Goal: Subscribe to service/newsletter

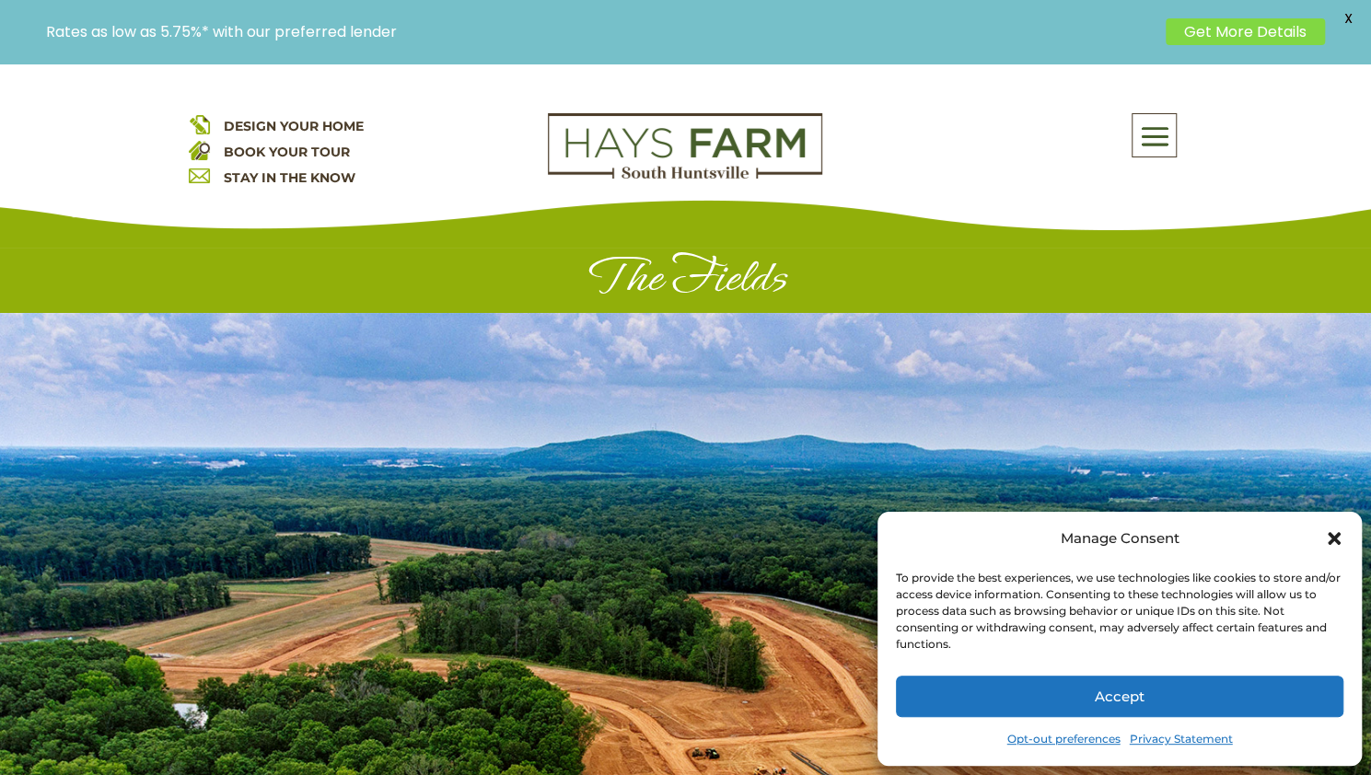
click at [1334, 540] on icon "Close dialog" at bounding box center [1334, 538] width 13 height 13
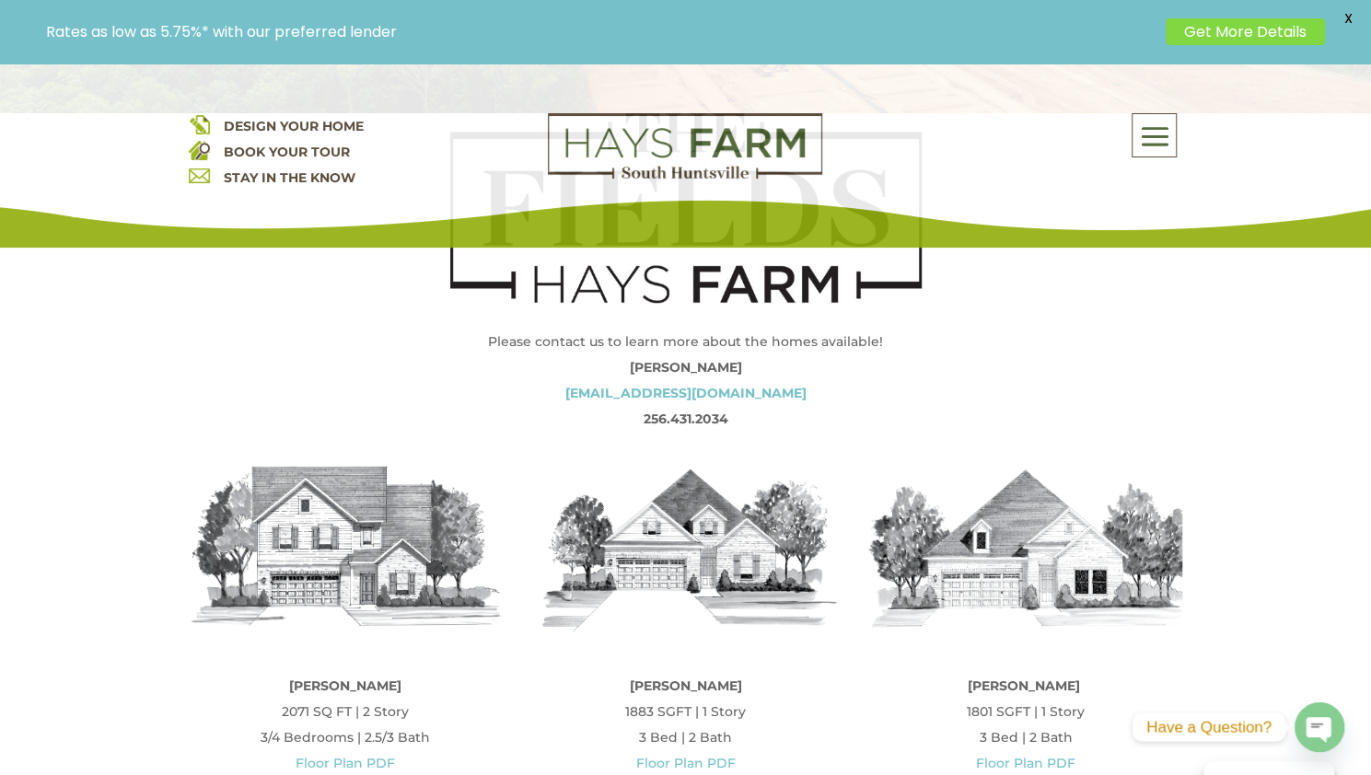
scroll to position [460, 0]
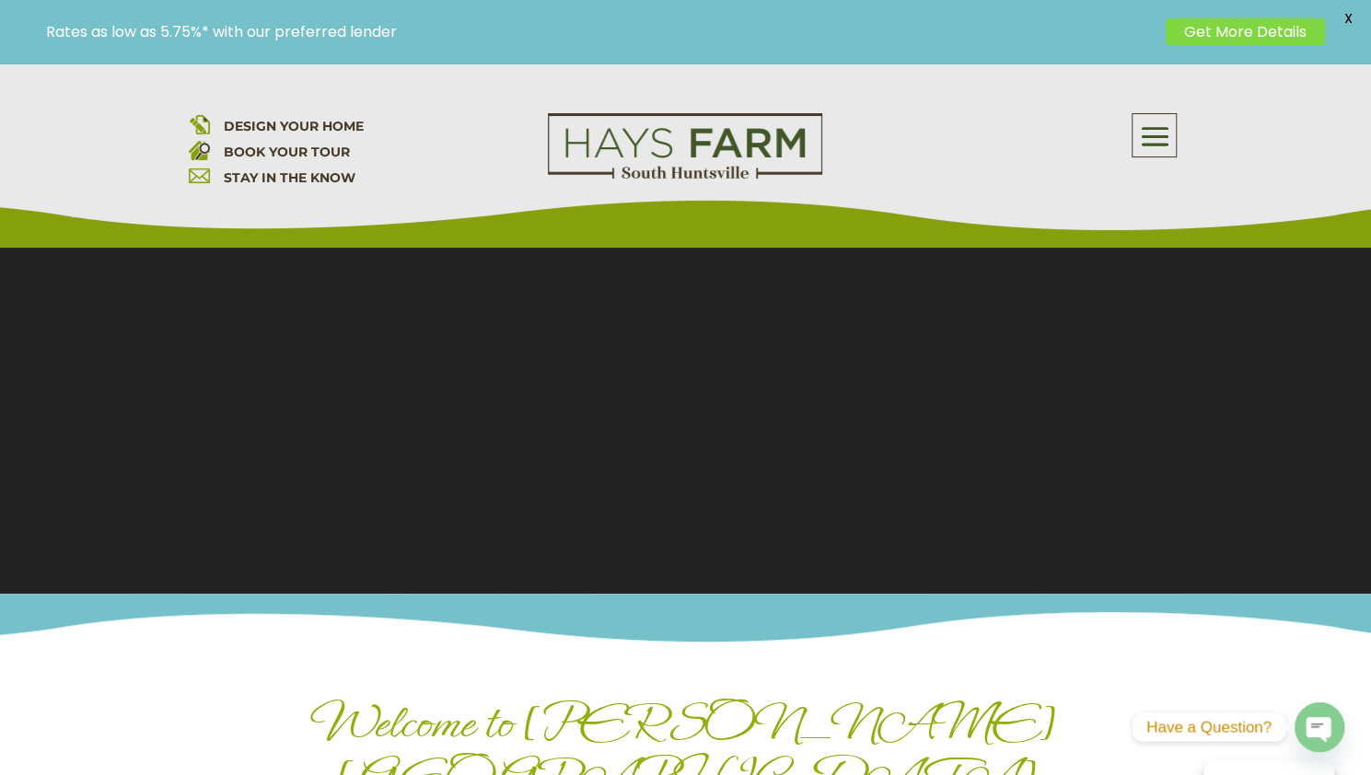
scroll to position [276, 0]
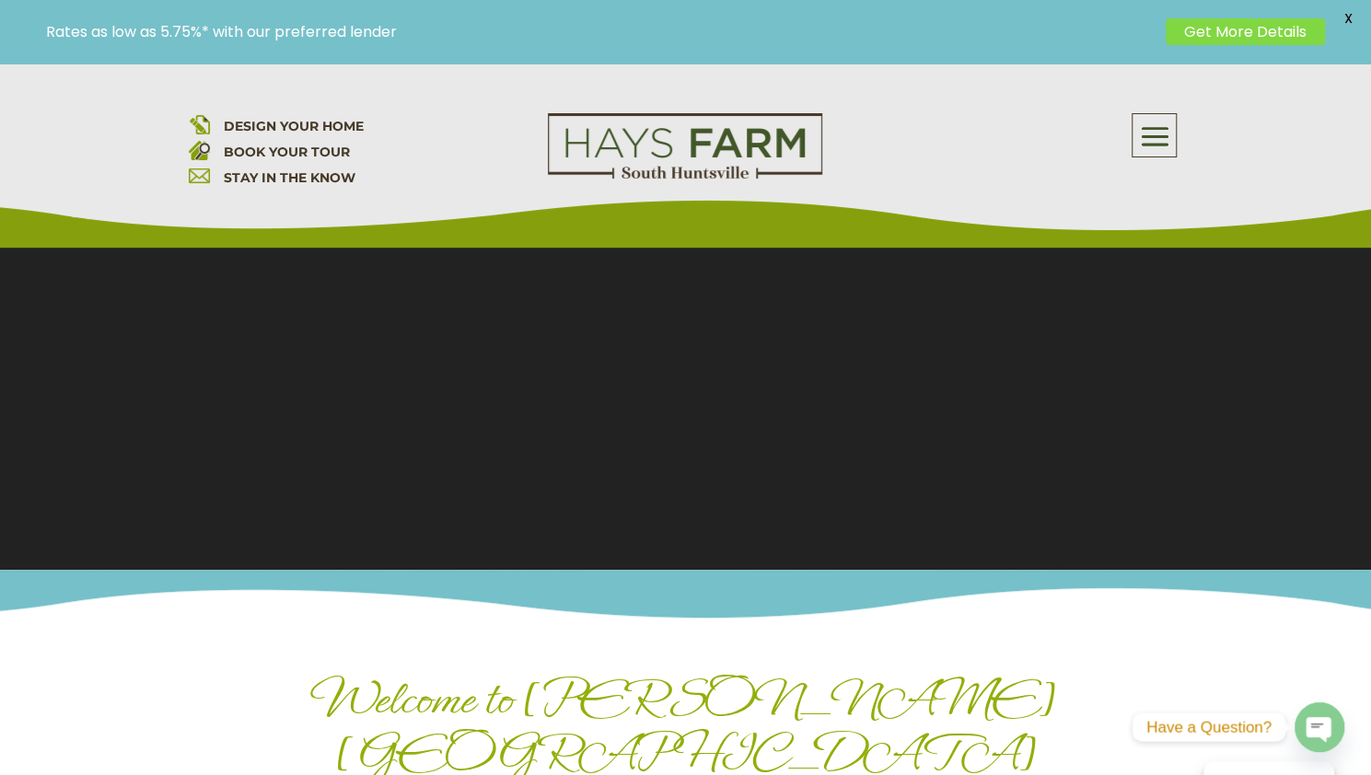
click at [1170, 140] on span at bounding box center [1154, 137] width 43 height 42
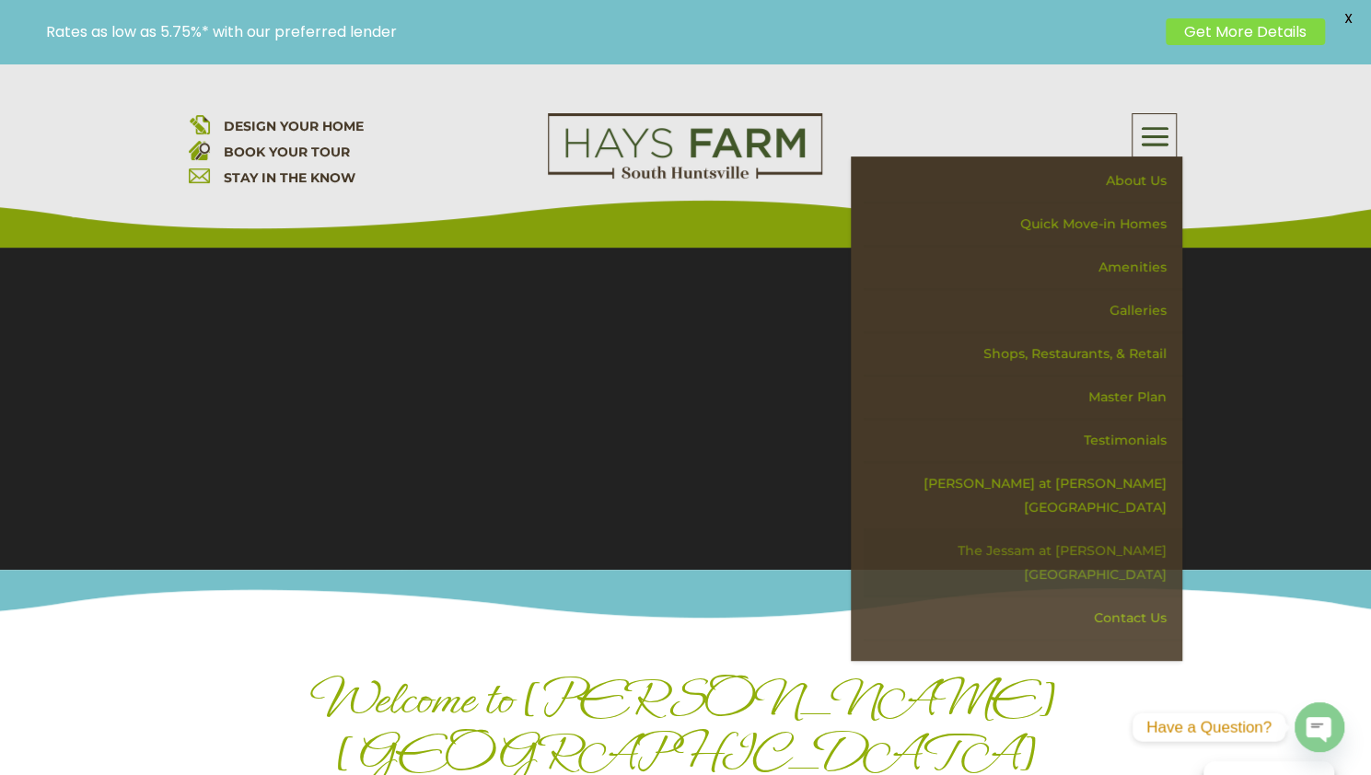
click at [1135, 529] on link "The Jessam at [PERSON_NAME][GEOGRAPHIC_DATA]" at bounding box center [1023, 562] width 319 height 67
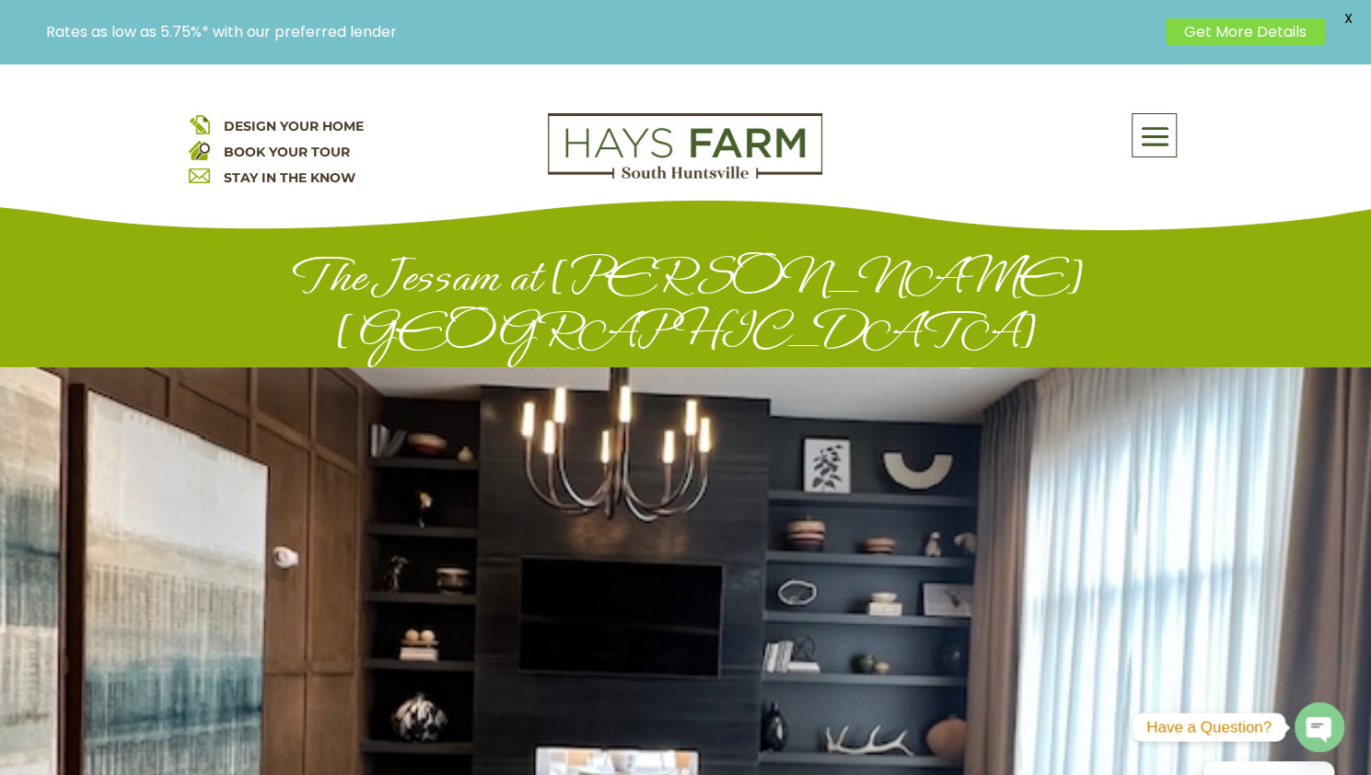
click at [1158, 138] on span at bounding box center [1154, 137] width 43 height 42
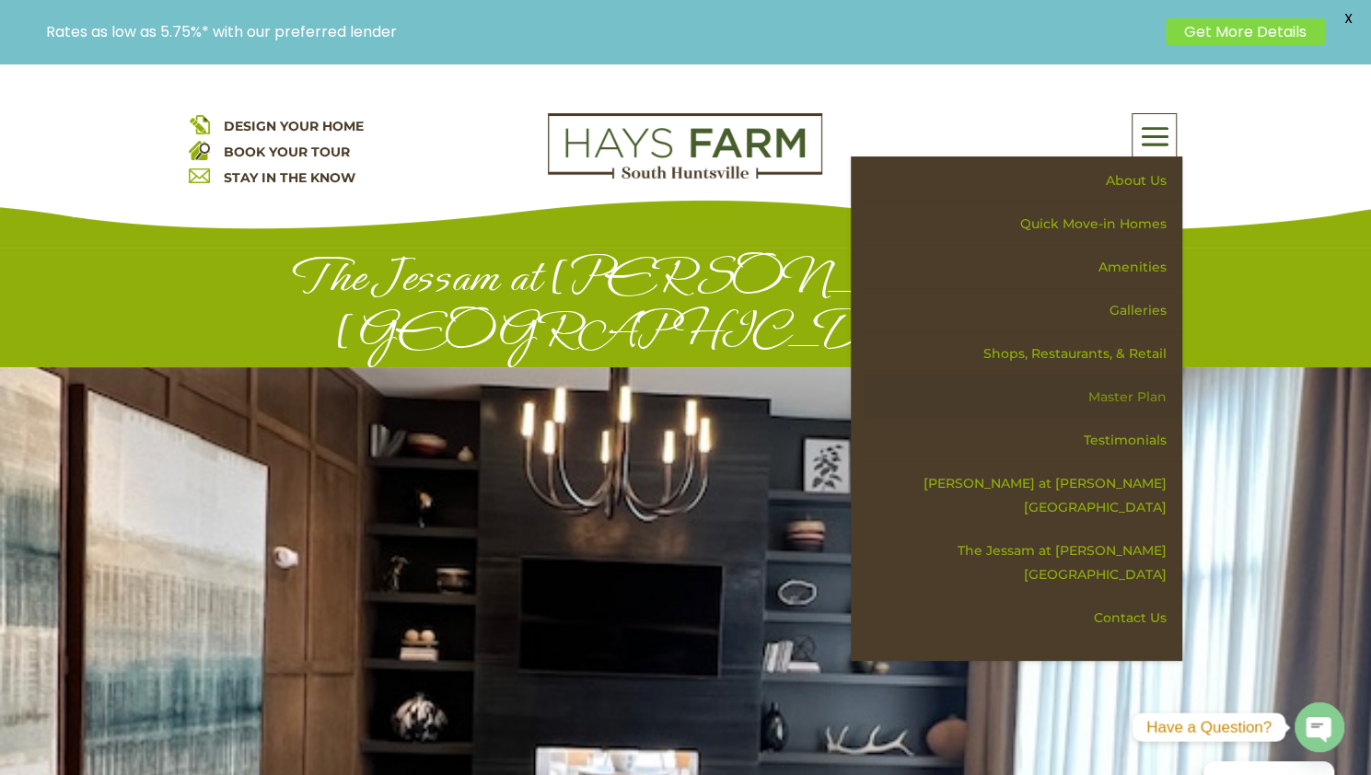
click at [1138, 389] on link "Master Plan" at bounding box center [1023, 397] width 319 height 43
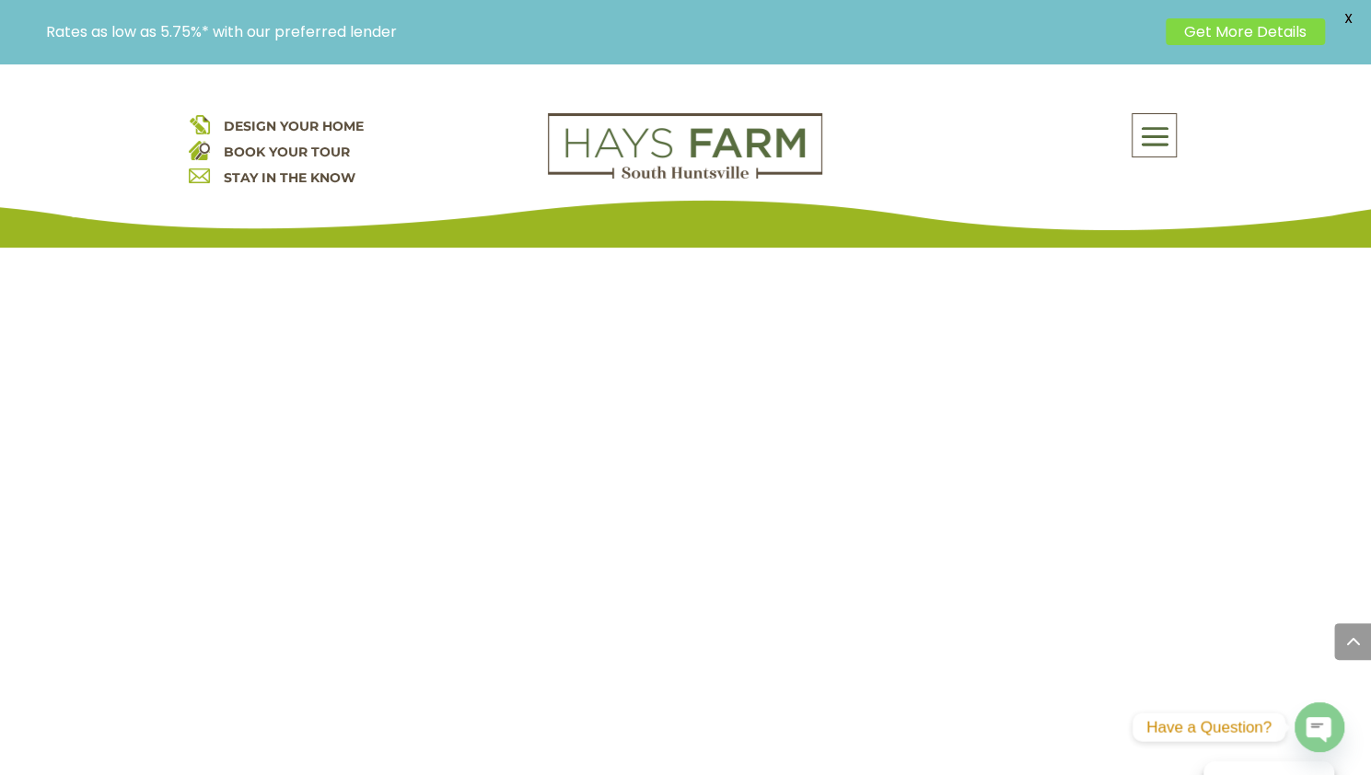
scroll to position [1657, 0]
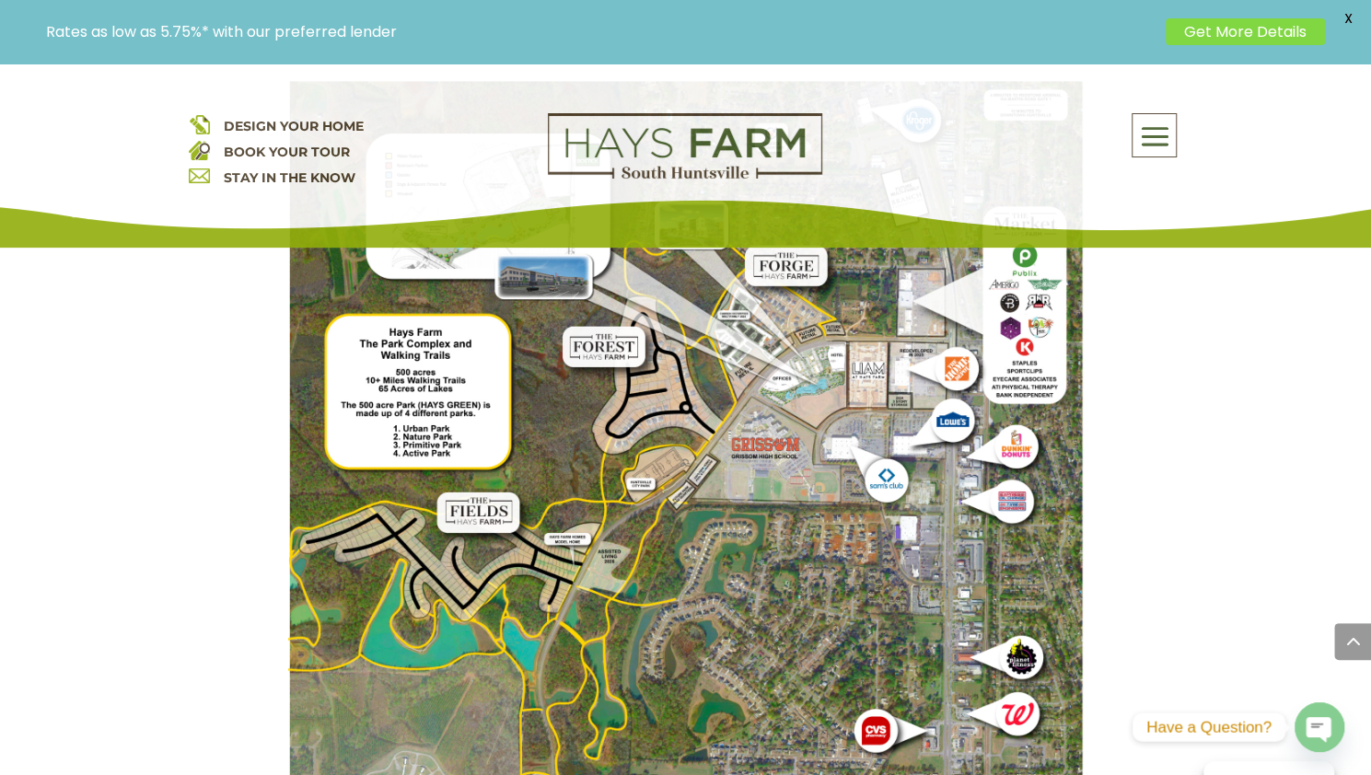
click at [598, 542] on img at bounding box center [686, 611] width 796 height 1061
click at [611, 529] on img at bounding box center [686, 611] width 796 height 1061
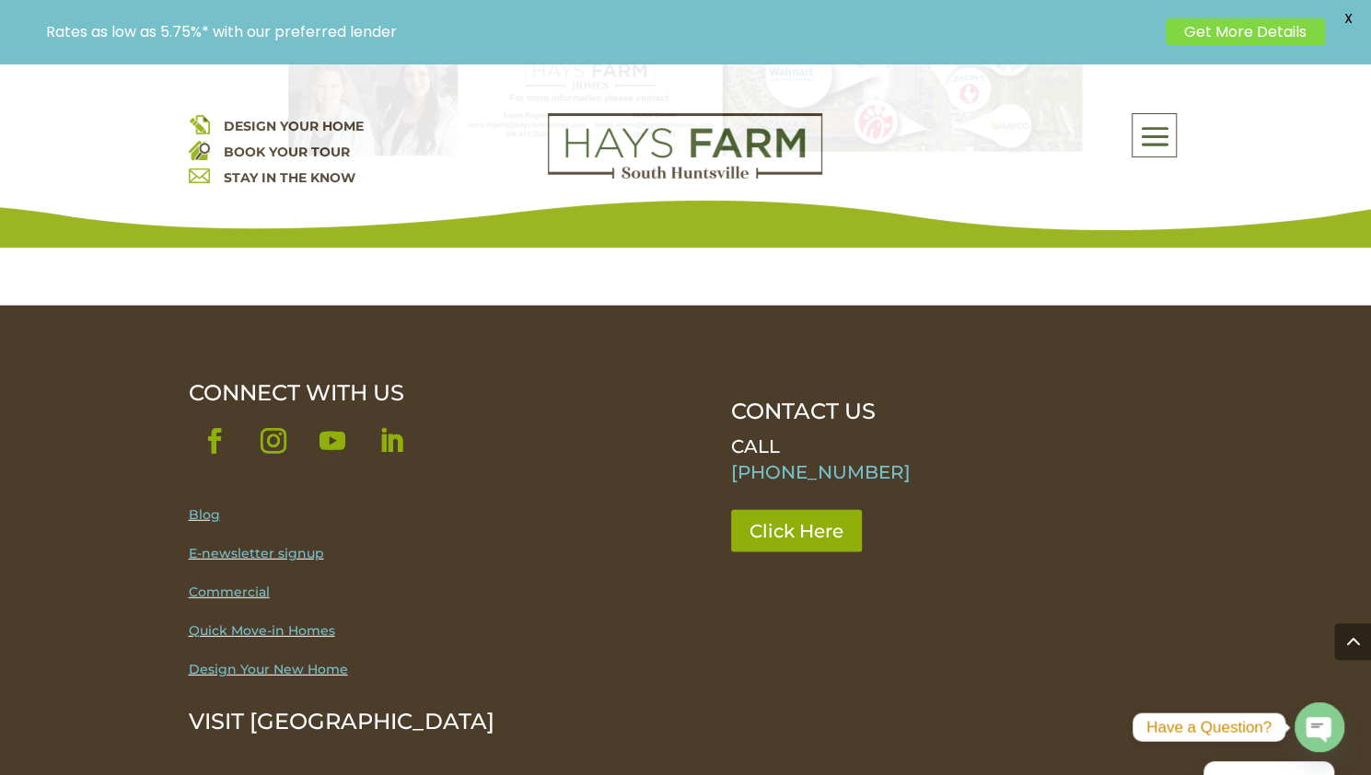
scroll to position [2670, 0]
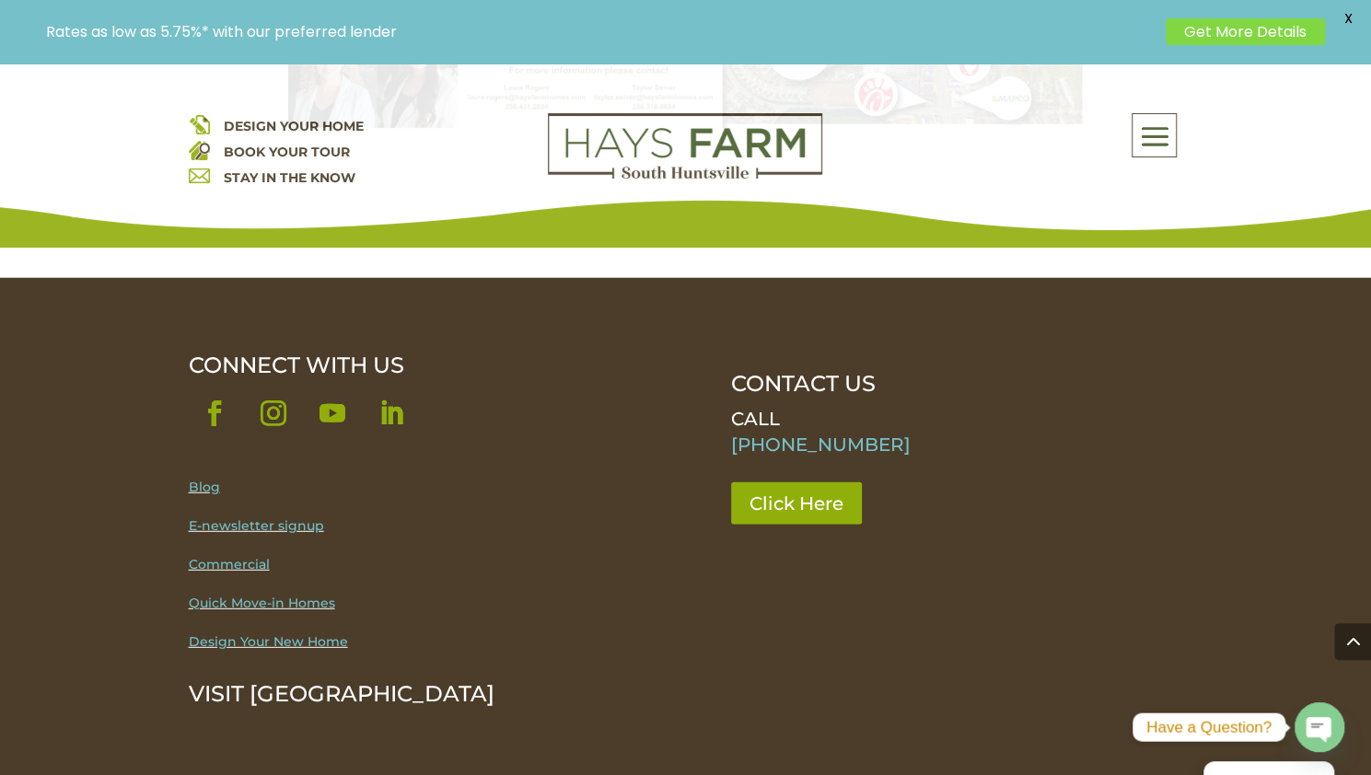
click at [250, 517] on link "E-newsletter signup" at bounding box center [256, 525] width 135 height 17
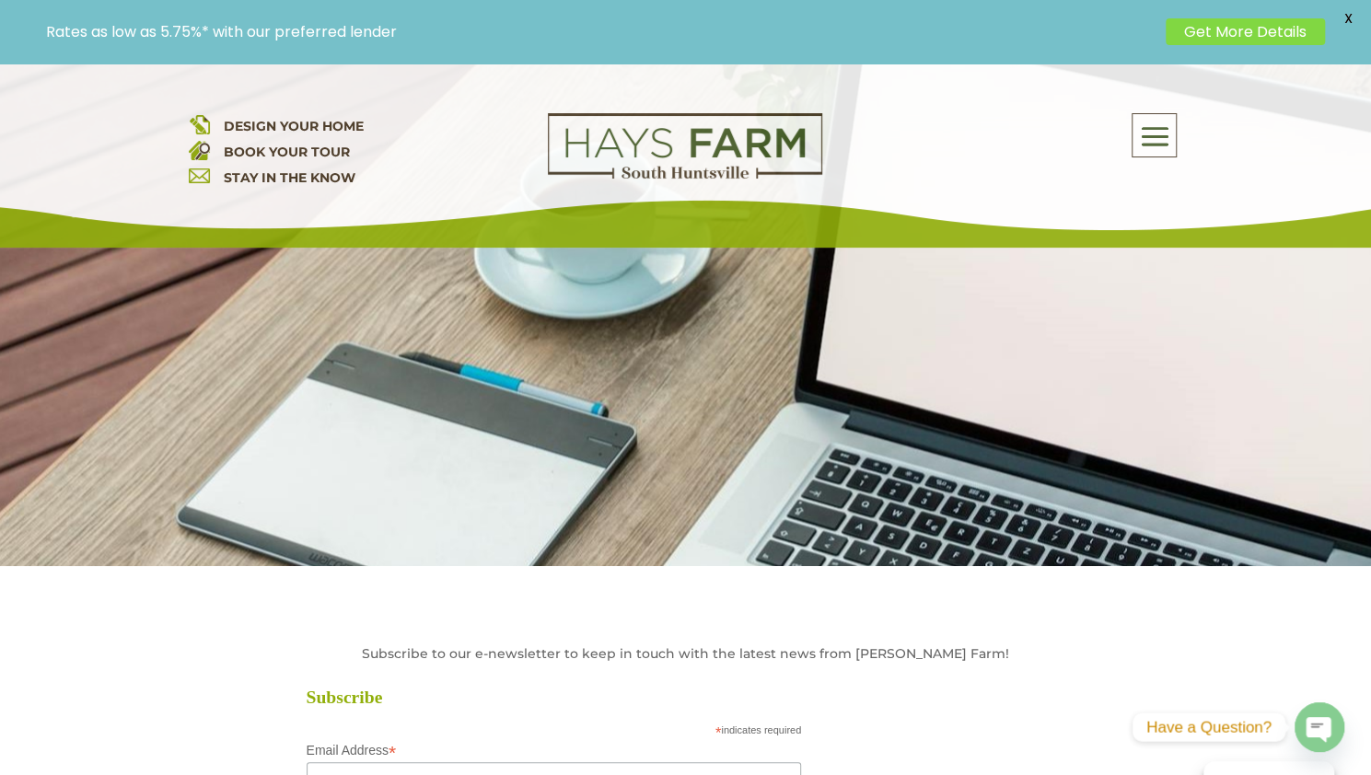
scroll to position [552, 0]
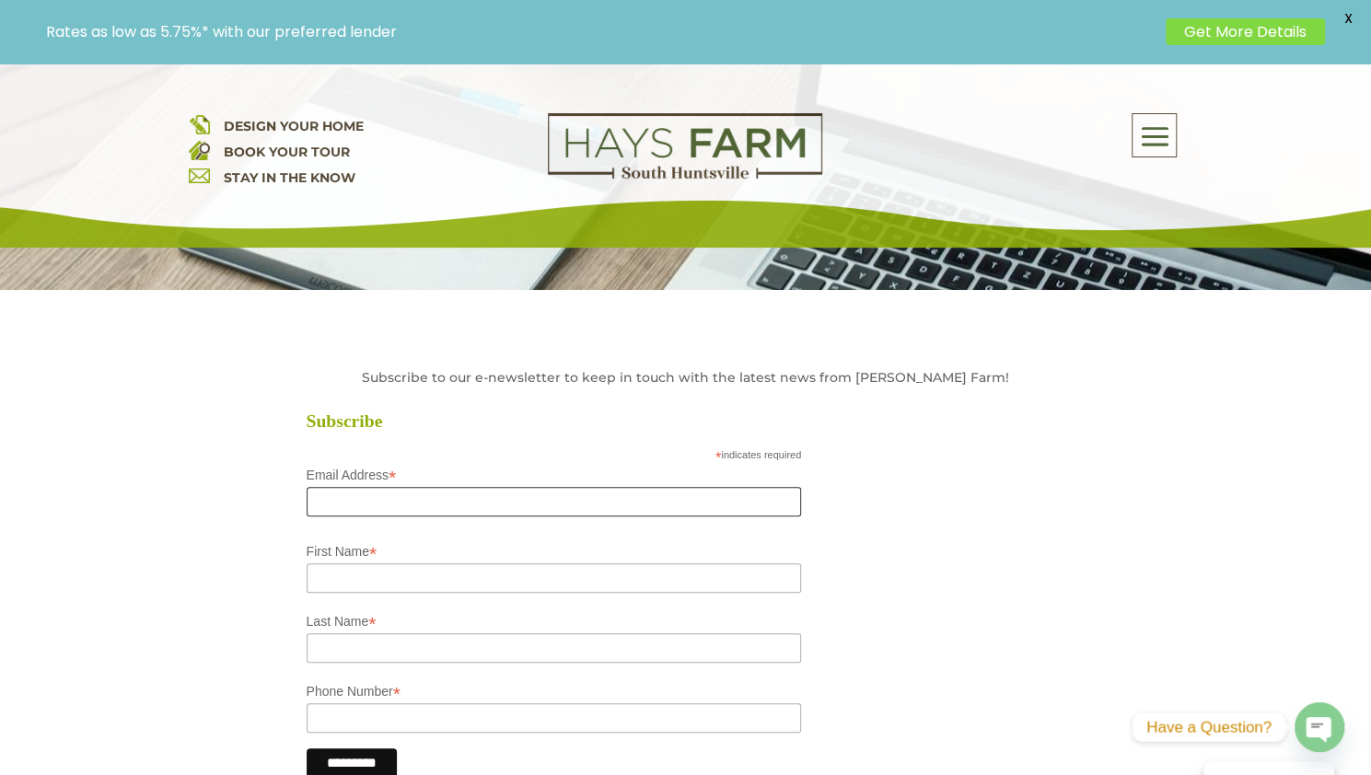
click at [375, 490] on input "Email Address *" at bounding box center [554, 501] width 495 height 29
type input "**********"
type input "*****"
type input "****"
type input "**********"
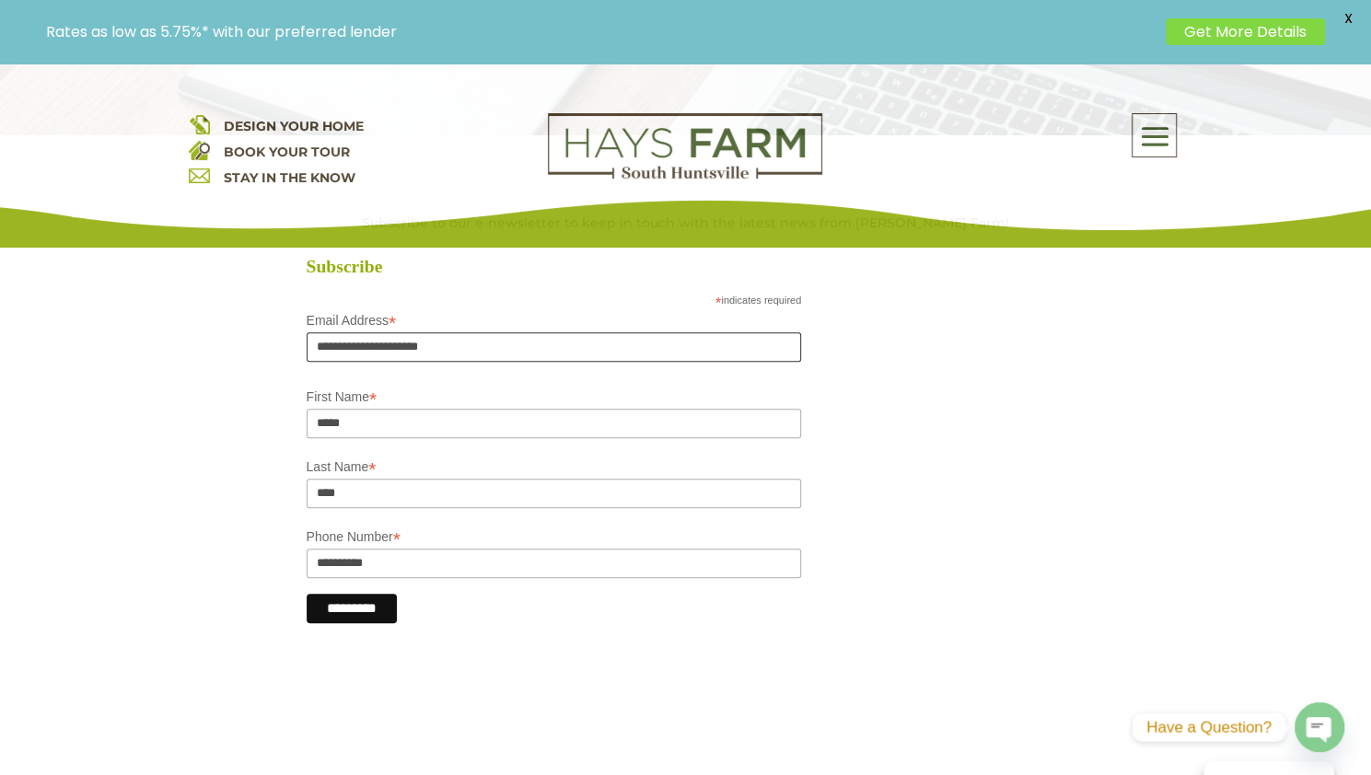
scroll to position [737, 0]
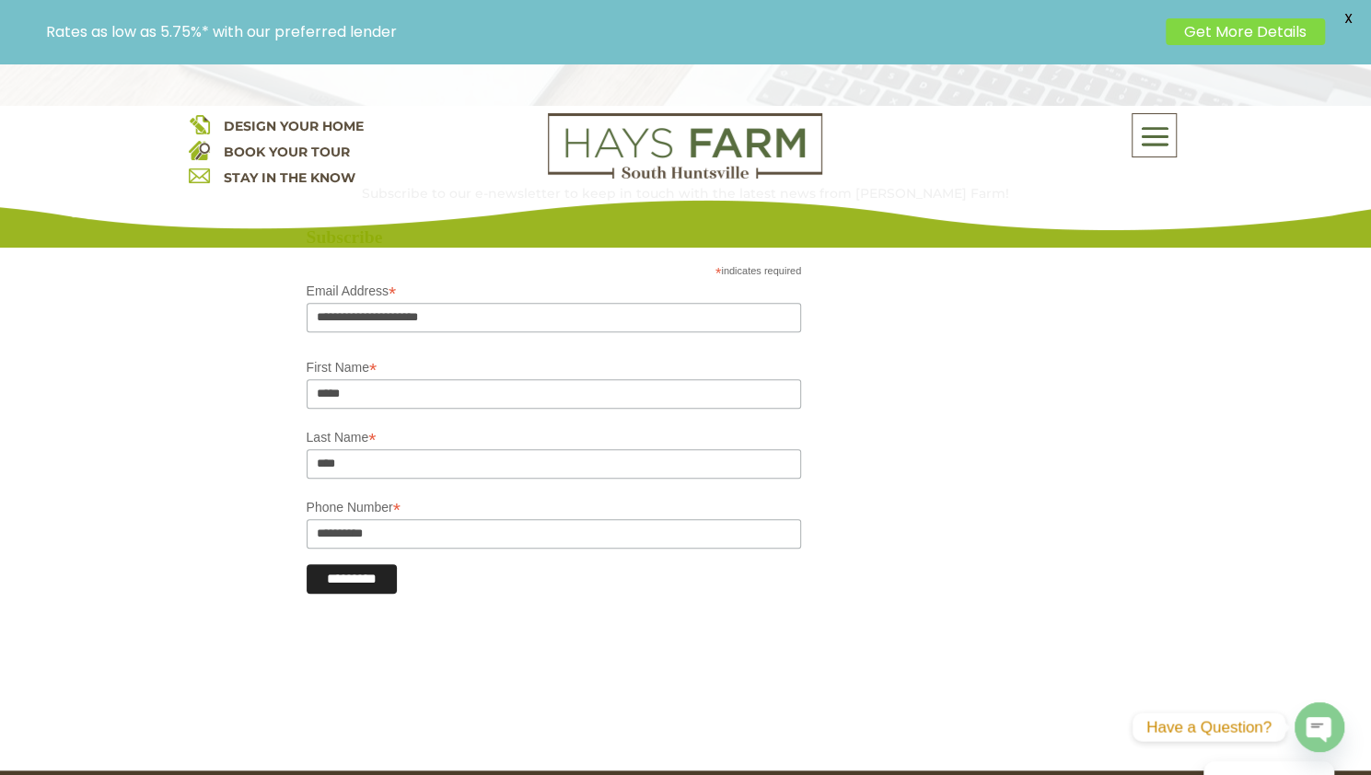
click at [347, 587] on input "*********" at bounding box center [352, 578] width 90 height 29
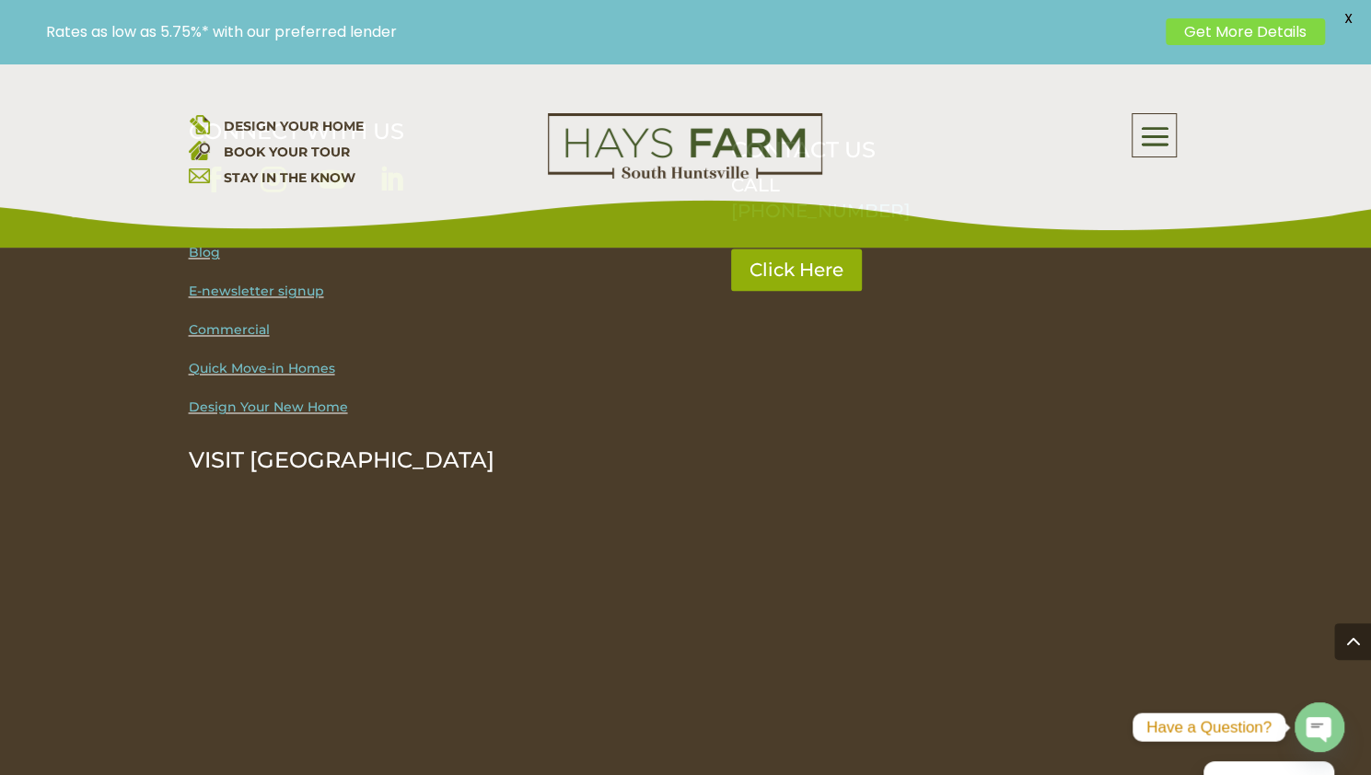
scroll to position [1339, 0]
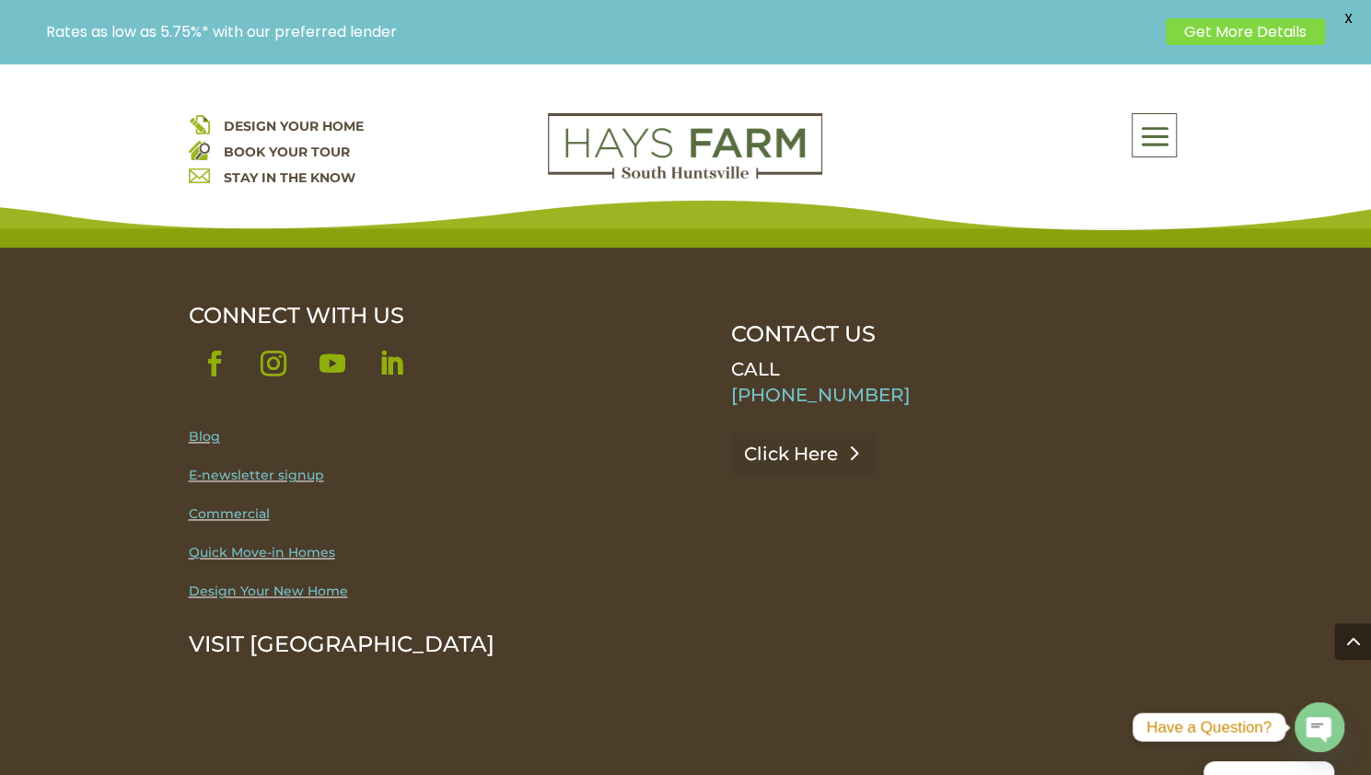
click at [787, 454] on link "Click Here" at bounding box center [803, 454] width 144 height 42
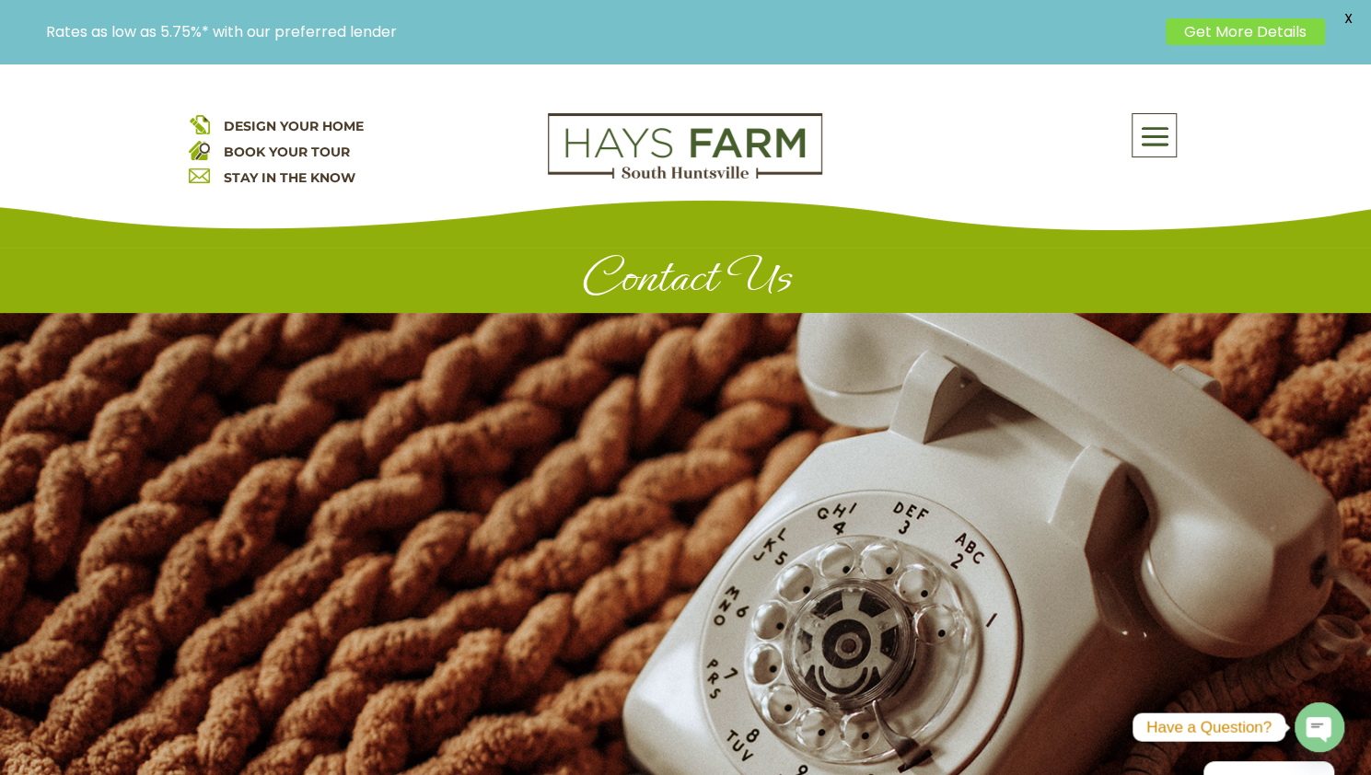
click at [1159, 134] on span at bounding box center [1154, 137] width 43 height 42
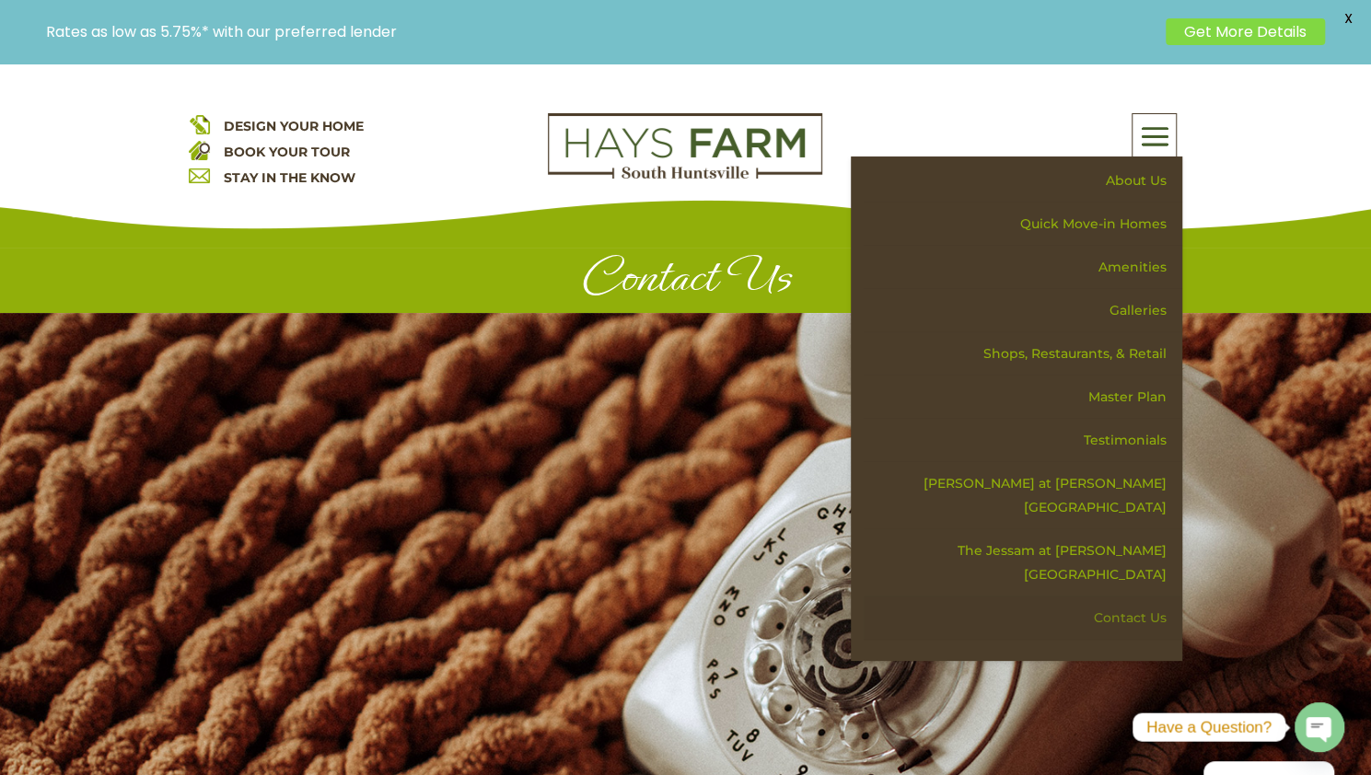
click at [1130, 597] on link "Contact Us" at bounding box center [1023, 618] width 319 height 43
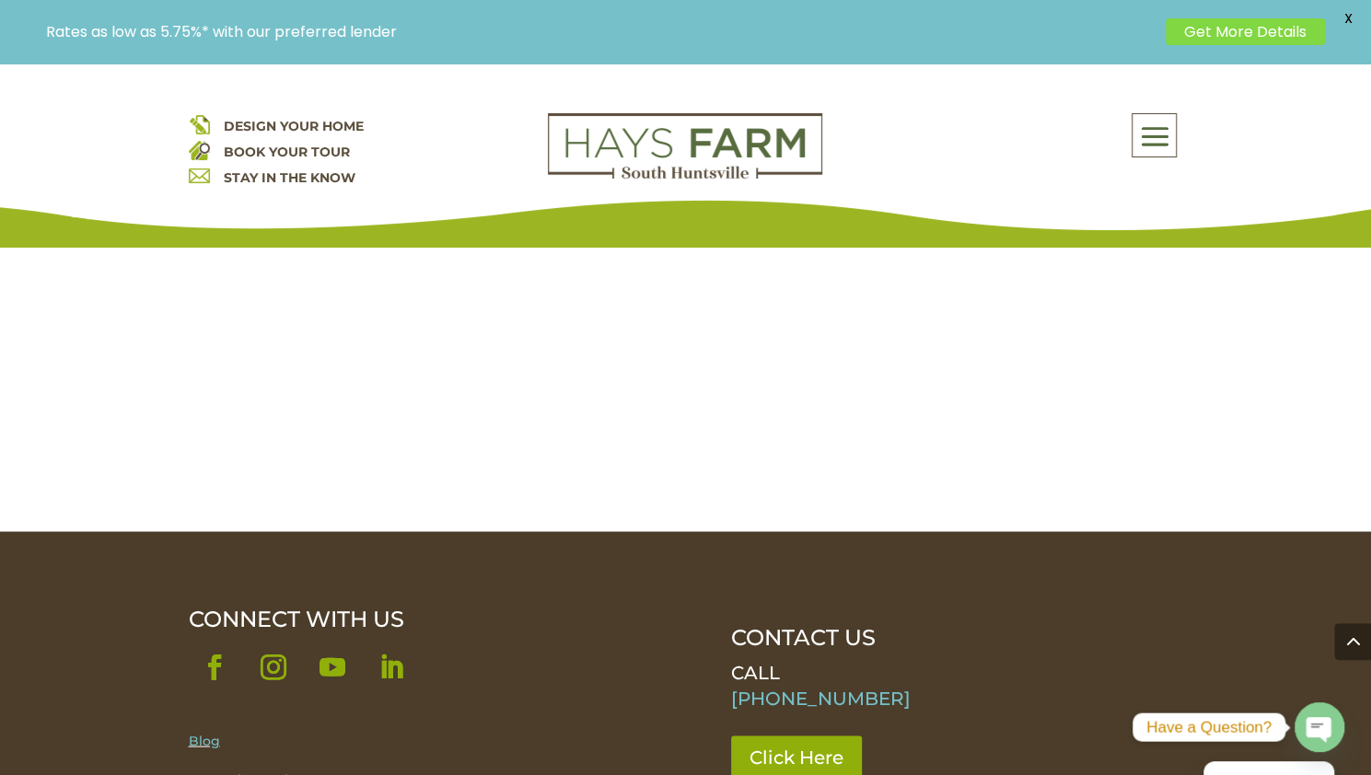
scroll to position [1842, 0]
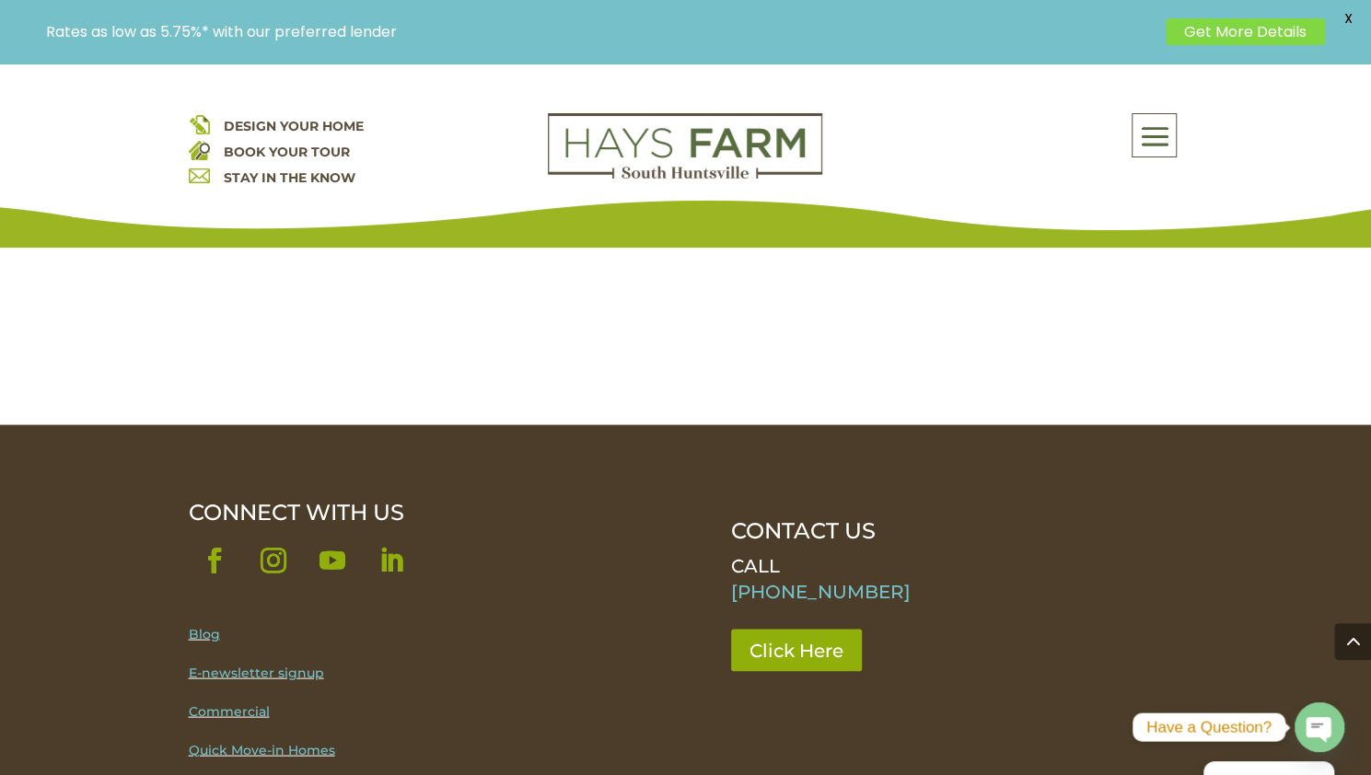
click at [1147, 139] on span at bounding box center [1154, 137] width 43 height 42
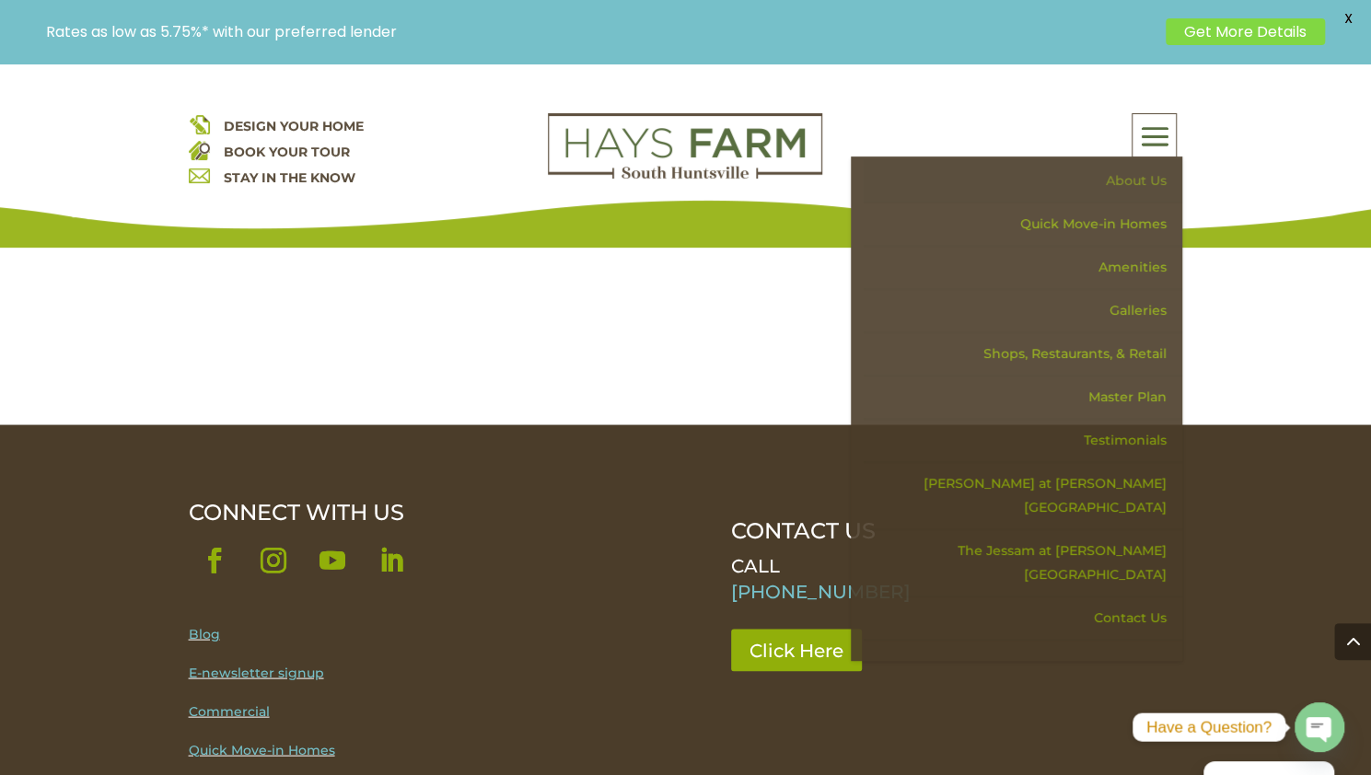
click at [1147, 179] on link "About Us" at bounding box center [1023, 180] width 319 height 43
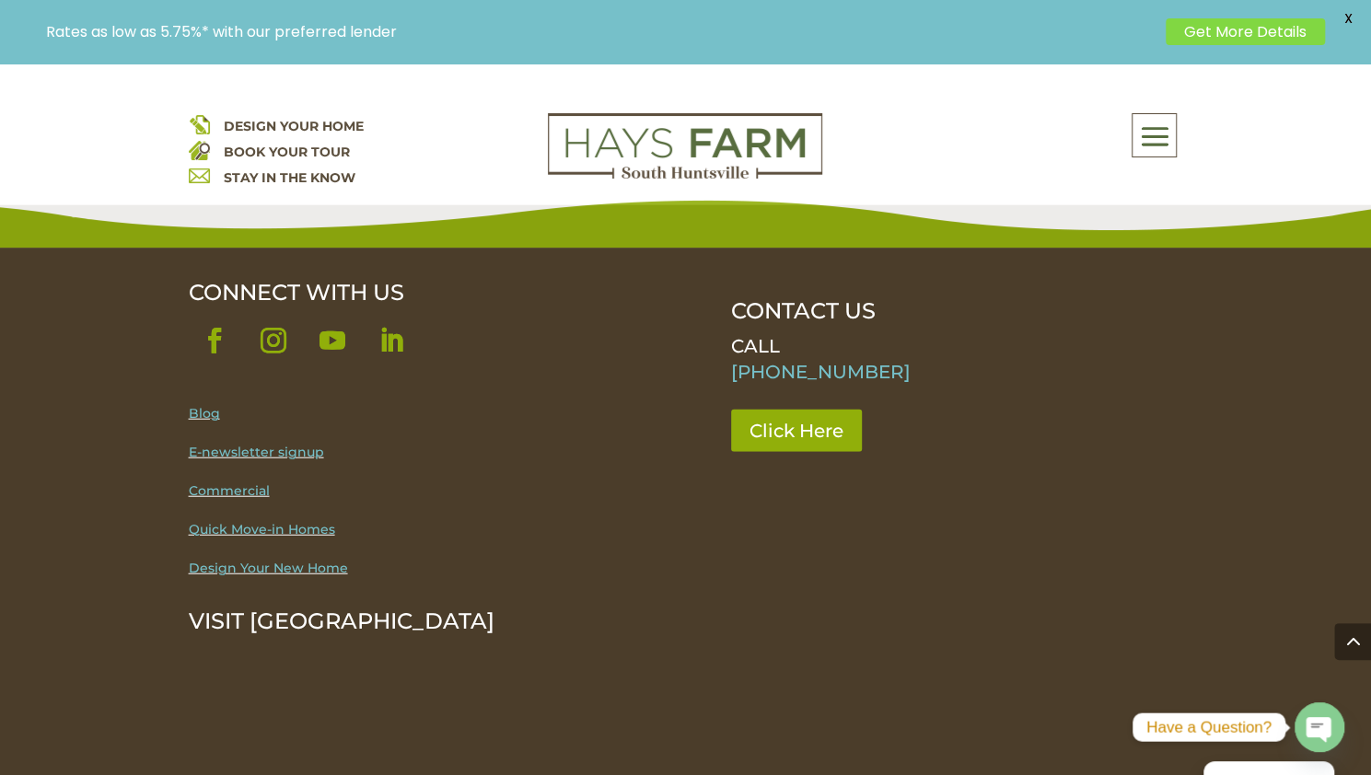
scroll to position [2486, 0]
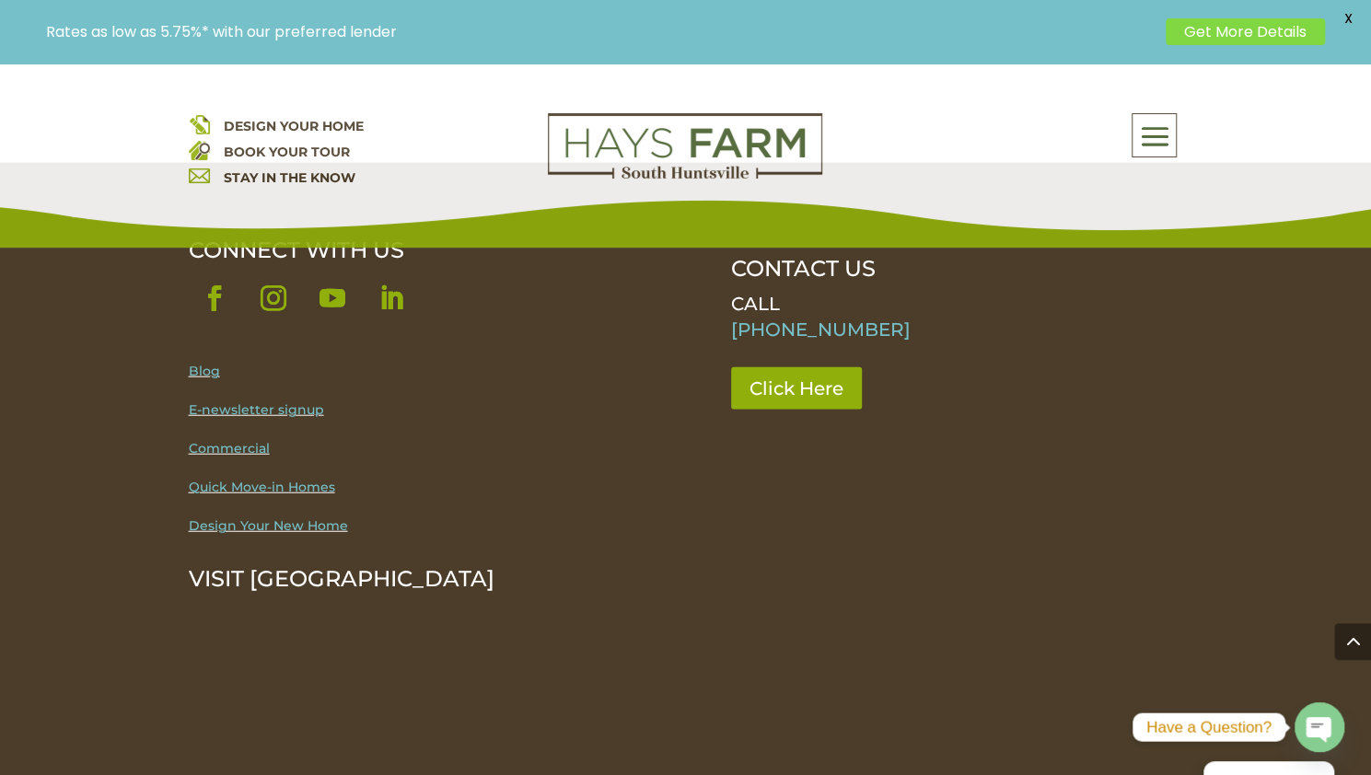
click at [240, 440] on link "Commercial" at bounding box center [229, 448] width 81 height 17
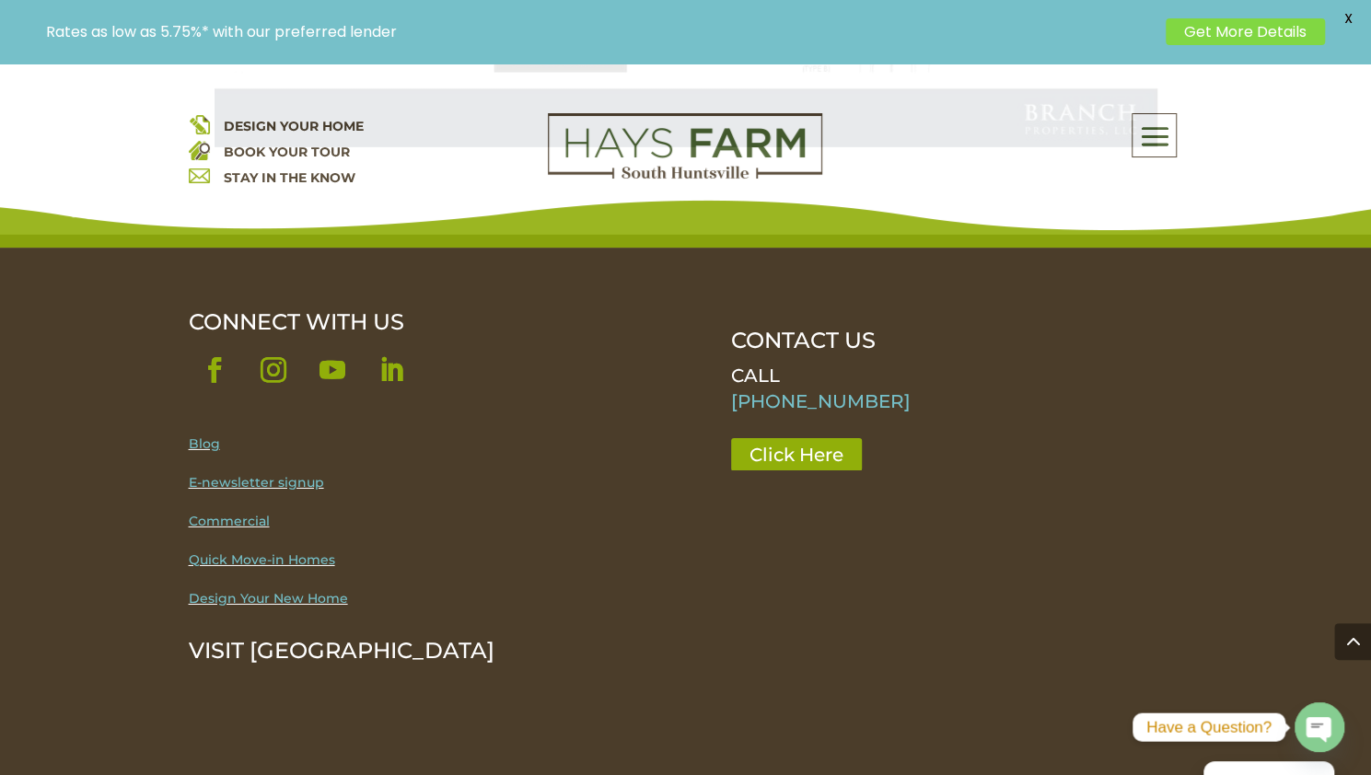
scroll to position [3223, 0]
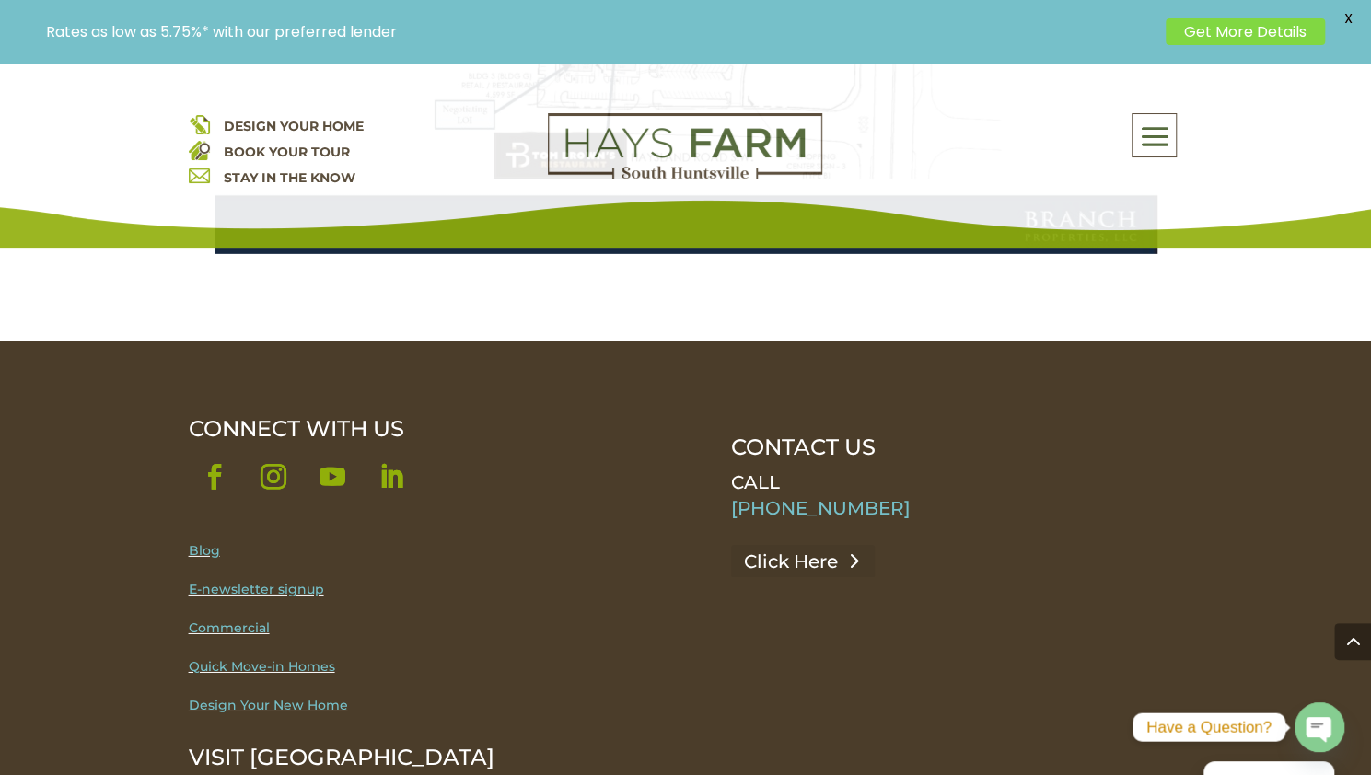
click at [773, 545] on link "Click Here" at bounding box center [803, 561] width 144 height 33
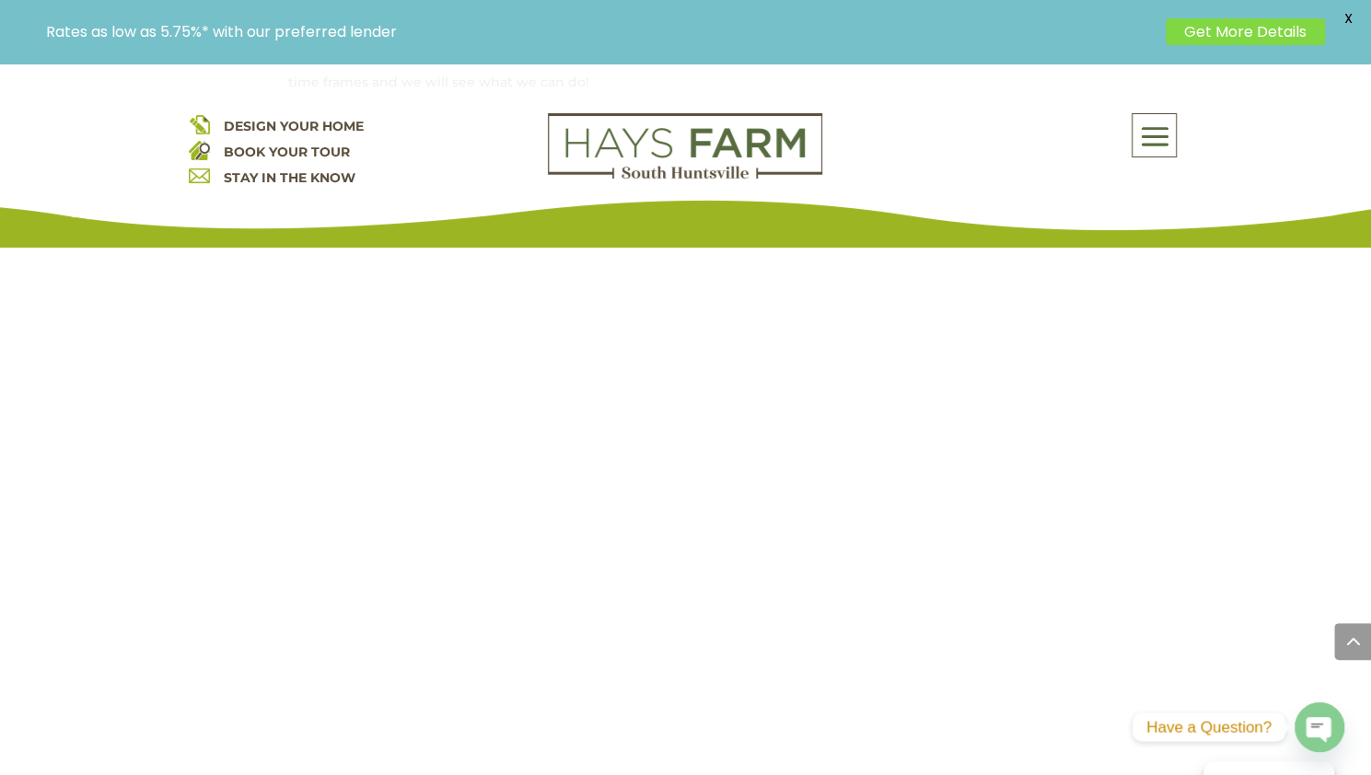
scroll to position [1473, 0]
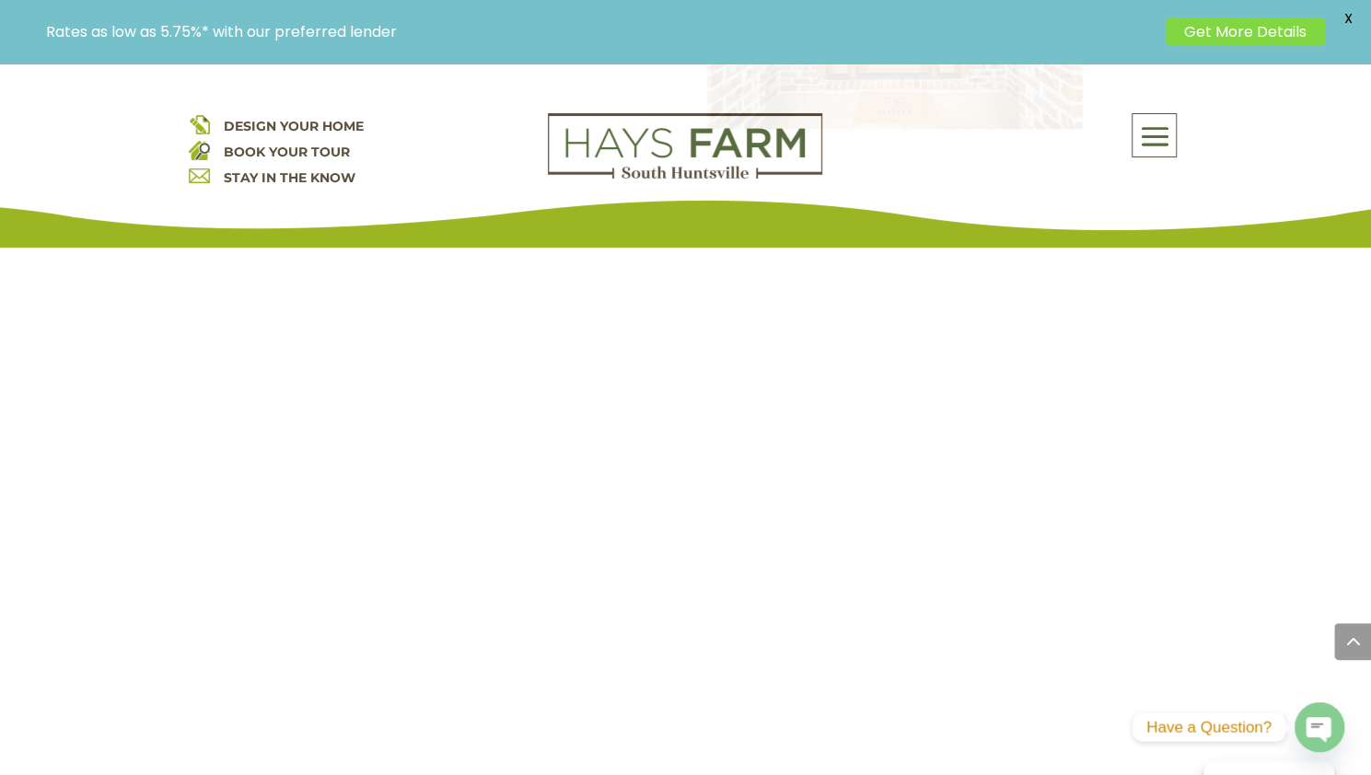
click at [841, 473] on div "Model Home Hours: [DATE]-[DATE] 10-5 [DATE] 10-5 [DATE] 1-5 But please contact …" at bounding box center [686, 257] width 796 height 821
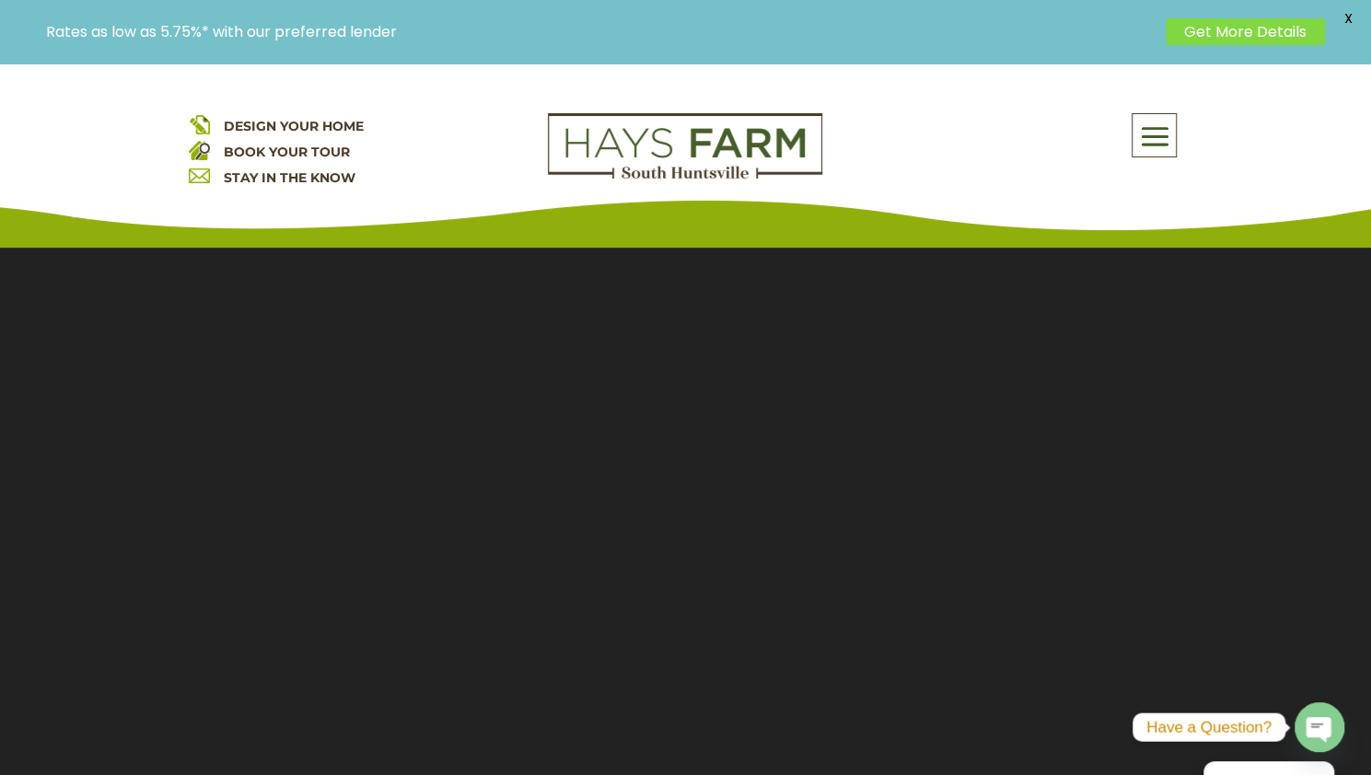
click at [1284, 30] on link "Get More Details" at bounding box center [1245, 31] width 159 height 27
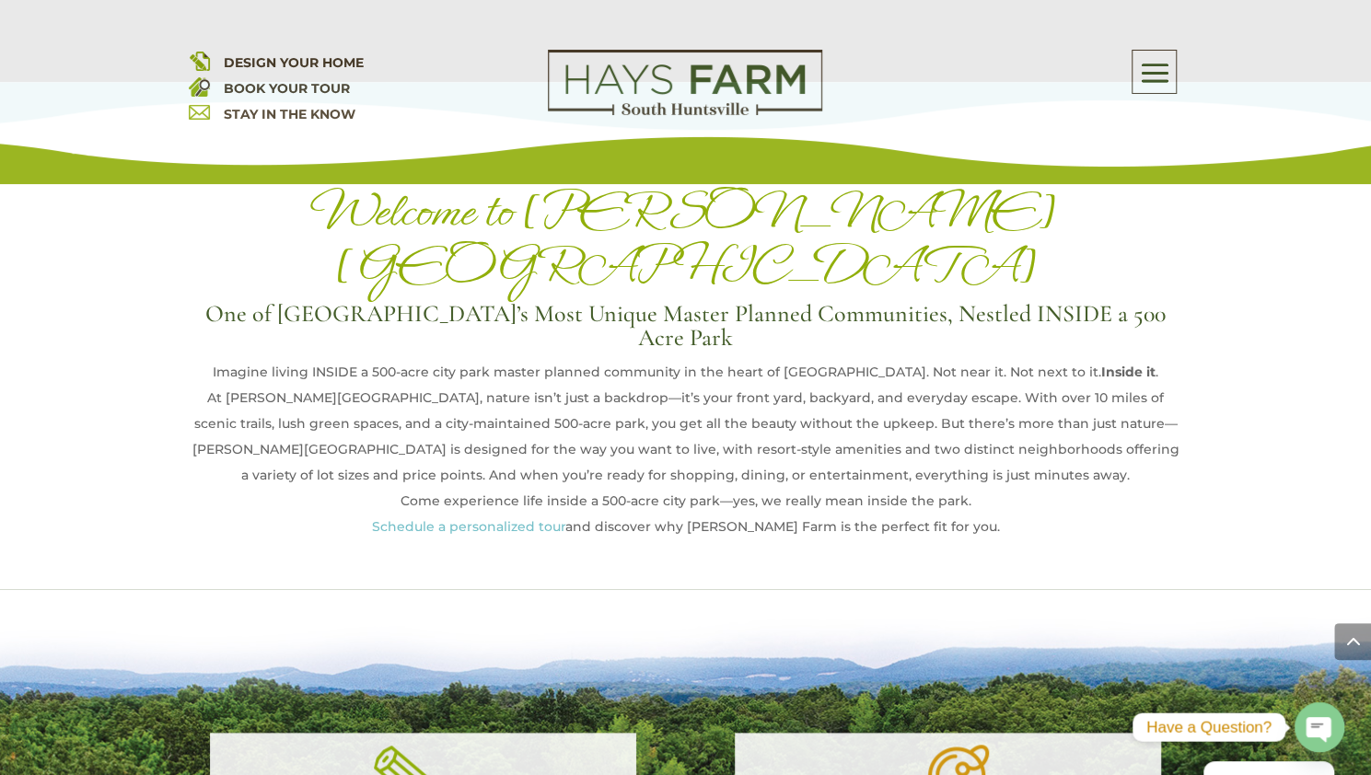
scroll to position [1013, 0]
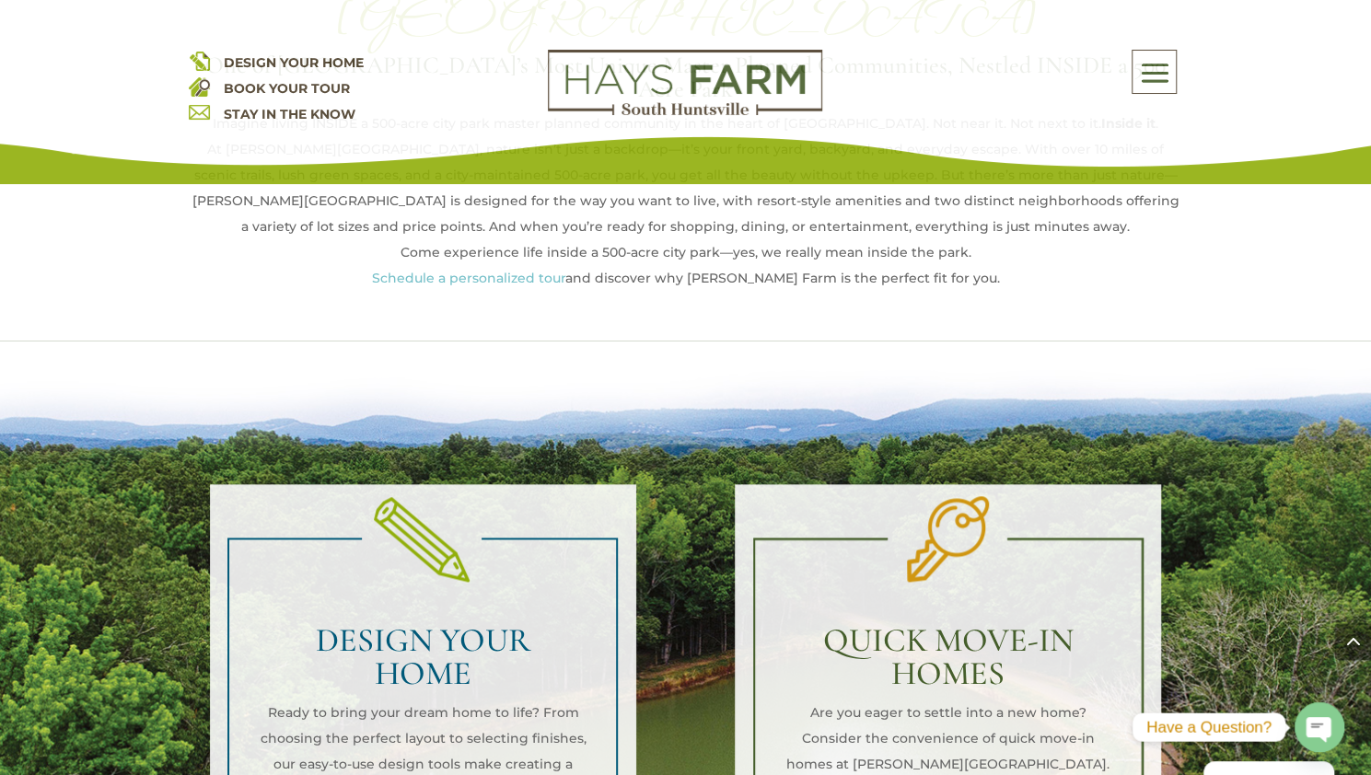
click at [1228, 726] on div "DESIGN YOUR HOME Ready to bring your dream home to life? From choosing the perf…" at bounding box center [685, 715] width 1371 height 748
click at [1311, 725] on icon "button" at bounding box center [1316, 726] width 13 height 2
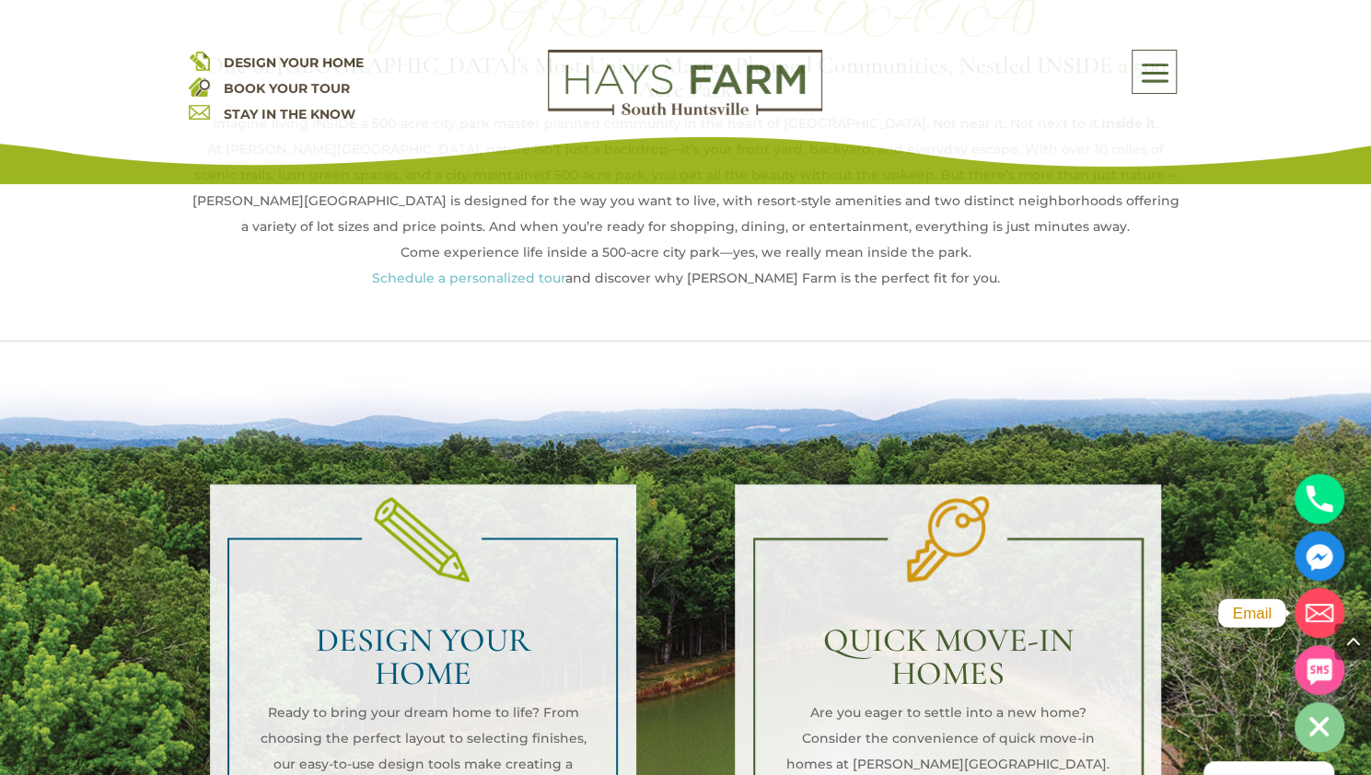
click at [1317, 608] on circle "Email" at bounding box center [1320, 613] width 50 height 50
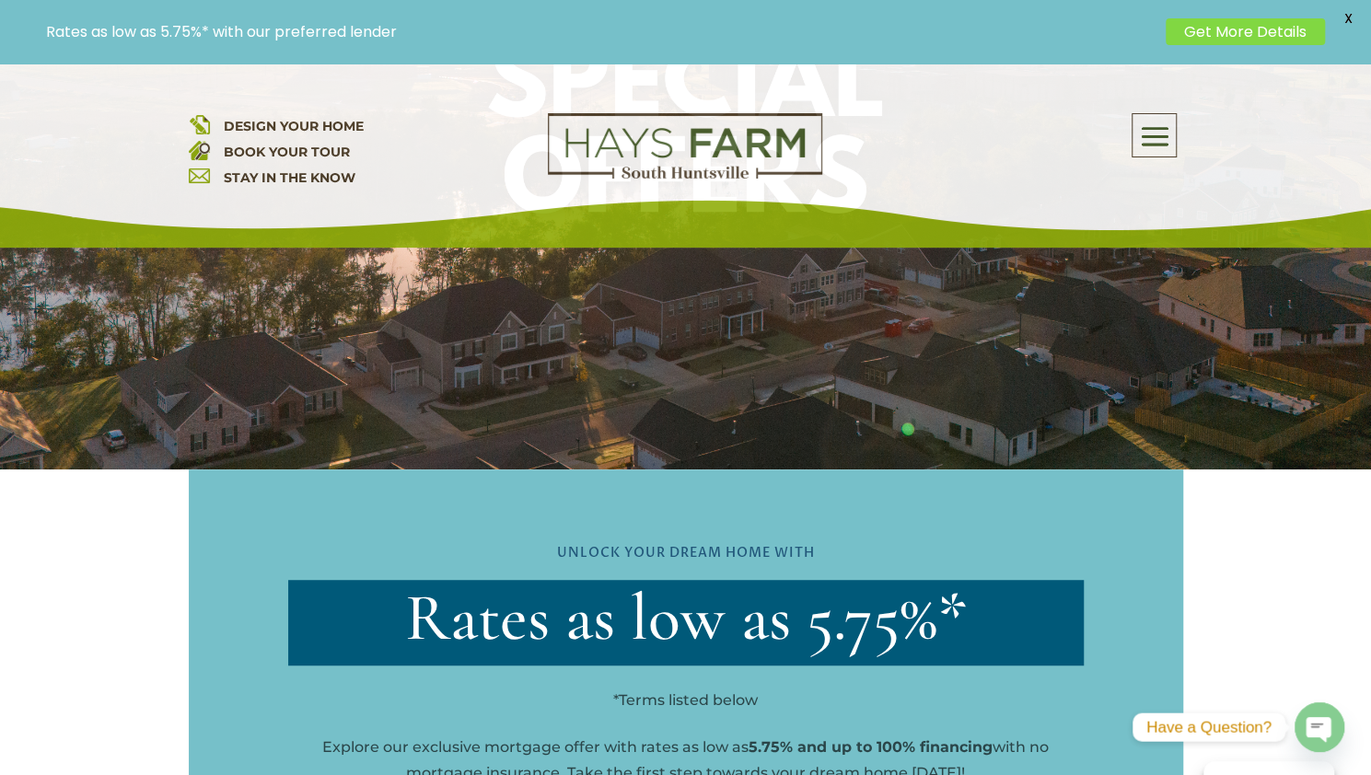
scroll to position [552, 0]
